Goal: Task Accomplishment & Management: Manage account settings

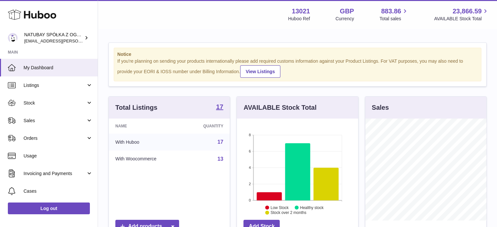
scroll to position [102, 121]
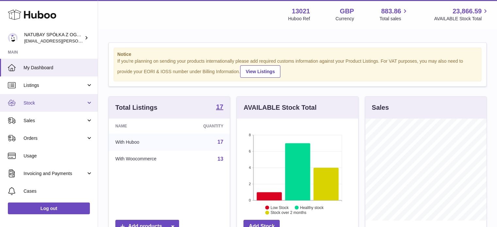
click at [45, 100] on span "Stock" at bounding box center [55, 103] width 62 height 6
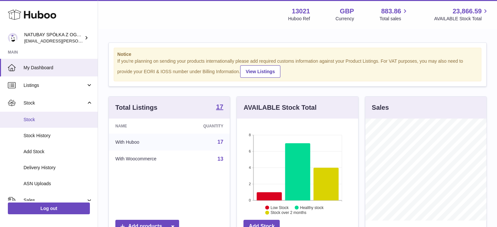
click at [45, 123] on link "Stock" at bounding box center [49, 120] width 98 height 16
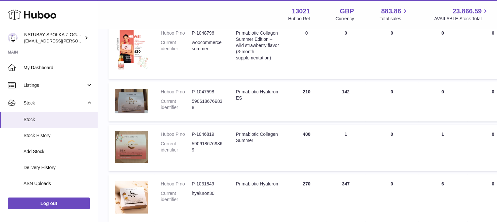
scroll to position [131, 0]
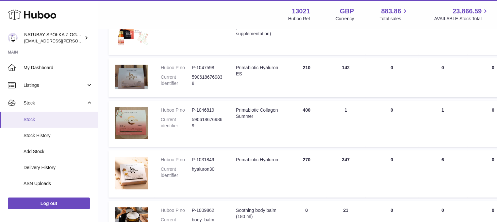
click at [68, 125] on link "Stock" at bounding box center [49, 120] width 98 height 16
